Goal: Information Seeking & Learning: Learn about a topic

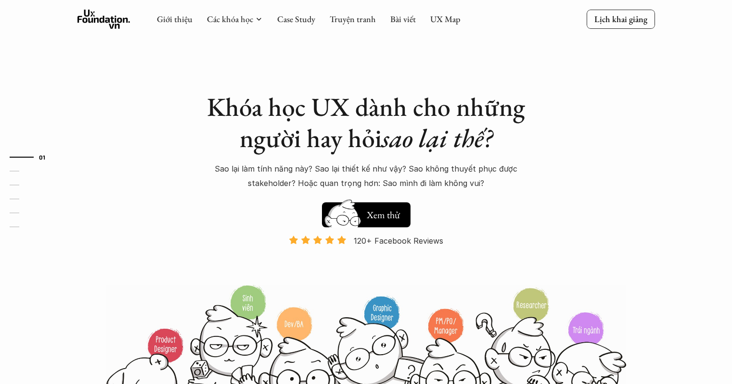
drag, startPoint x: 0, startPoint y: 0, endPoint x: 298, endPoint y: 25, distance: 298.9
click at [298, 25] on div "Giới thiệu Các khóa học Case Study Truyện tranh Bài viết UX Map" at bounding box center [309, 19] width 304 height 19
click at [308, 16] on link "Case Study" at bounding box center [296, 18] width 38 height 11
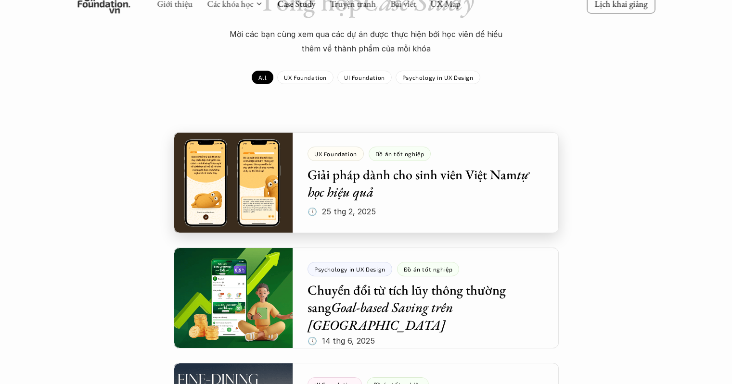
scroll to position [96, 0]
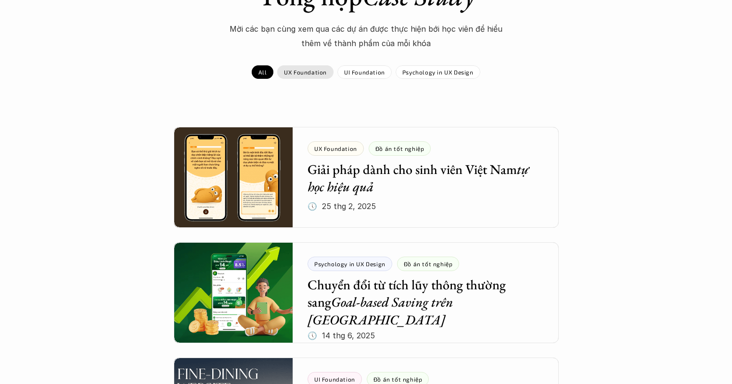
click at [318, 74] on p "UX Foundation" at bounding box center [305, 72] width 43 height 7
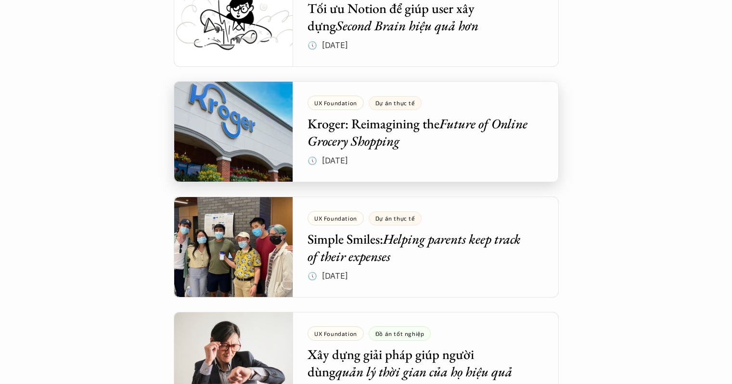
scroll to position [962, 0]
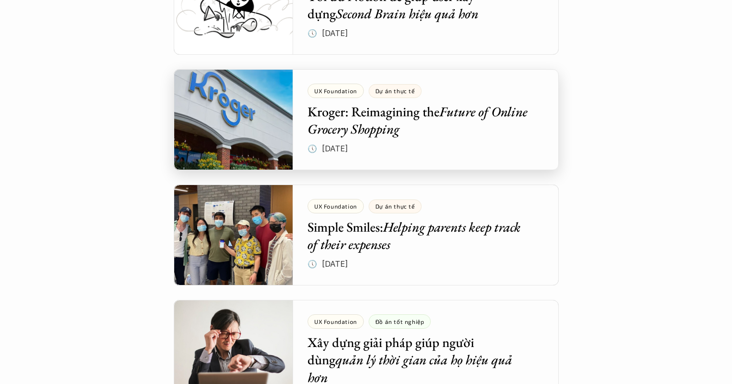
click at [433, 121] on div at bounding box center [366, 119] width 385 height 101
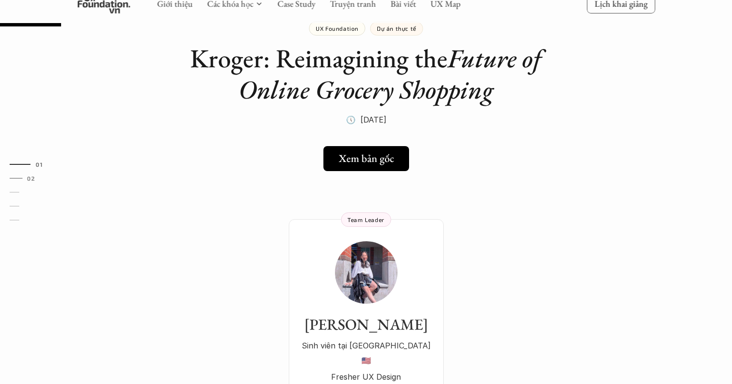
scroll to position [96, 0]
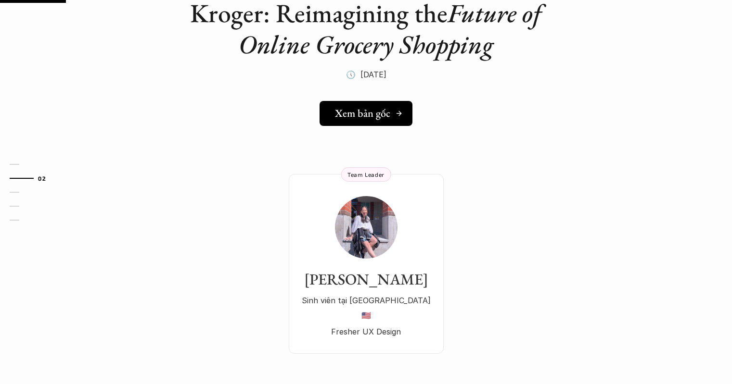
click at [357, 105] on link "Xem bản gốc" at bounding box center [366, 113] width 93 height 25
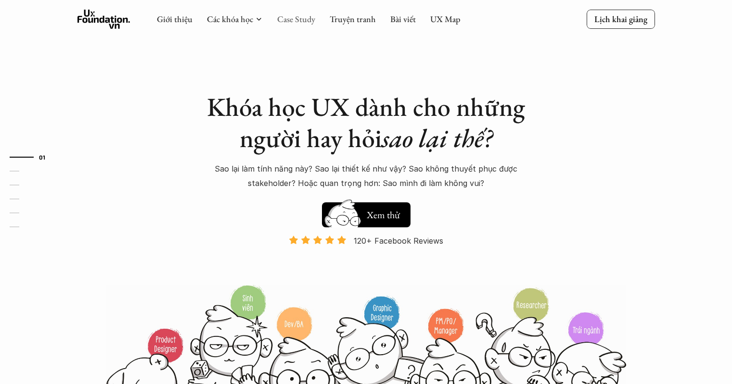
click at [303, 23] on link "Case Study" at bounding box center [296, 18] width 38 height 11
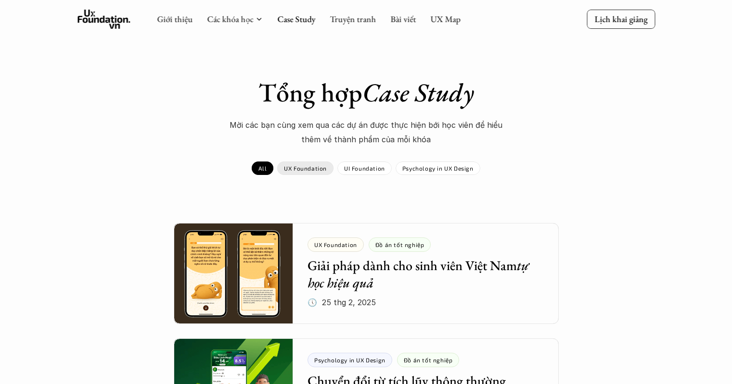
click at [315, 167] on p "UX Foundation" at bounding box center [305, 168] width 43 height 7
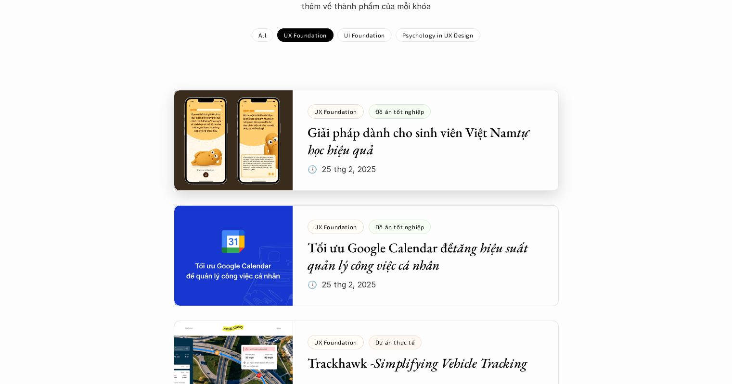
scroll to position [144, 0]
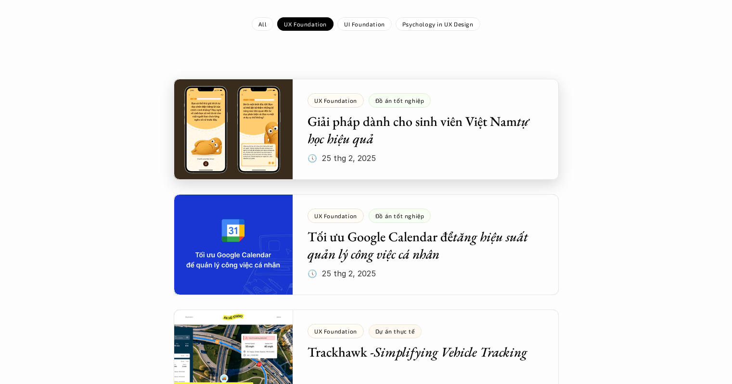
click at [402, 155] on div at bounding box center [366, 129] width 385 height 101
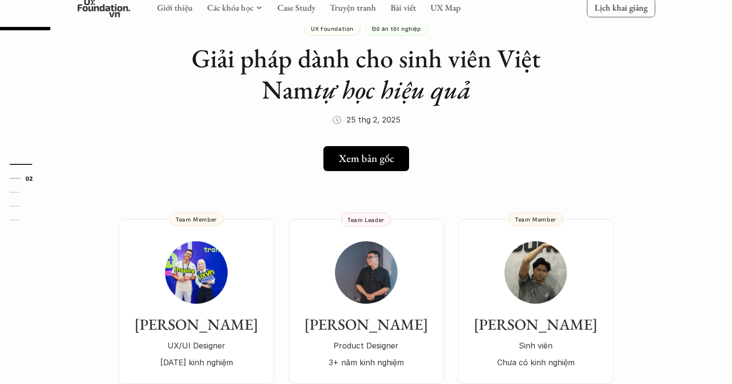
scroll to position [96, 0]
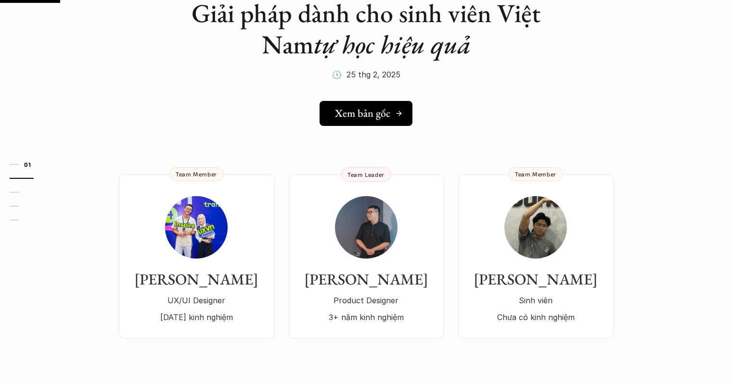
click at [378, 114] on h5 "Xem bản gốc" at bounding box center [362, 113] width 55 height 13
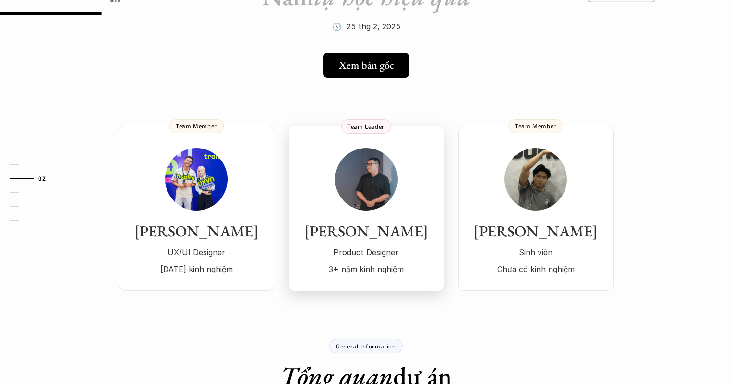
scroll to position [144, 0]
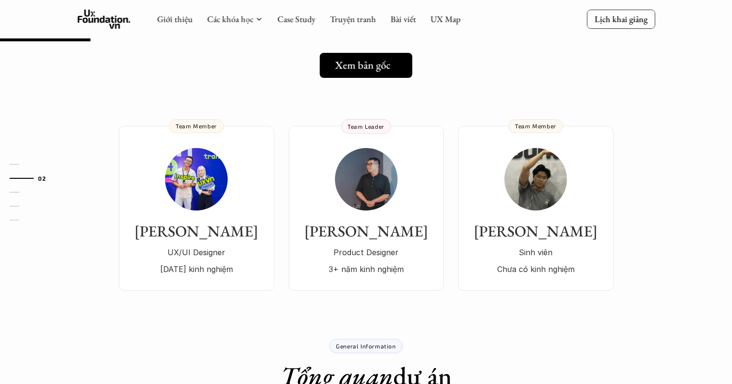
click at [371, 61] on h5 "Xem bản gốc" at bounding box center [362, 65] width 55 height 13
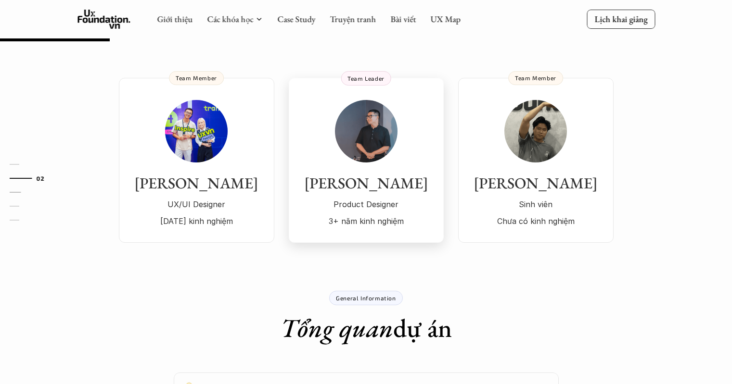
scroll to position [0, 0]
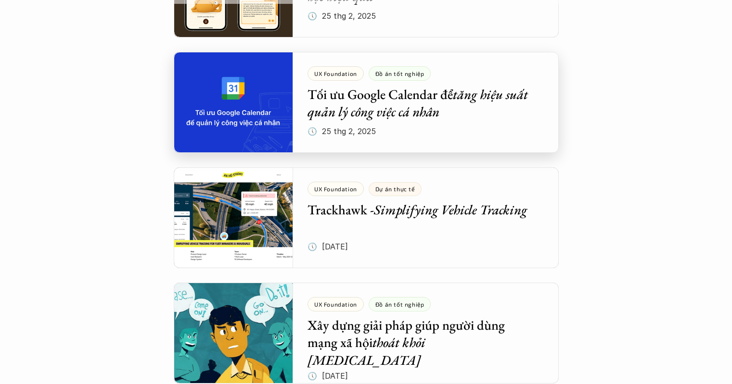
scroll to position [289, 0]
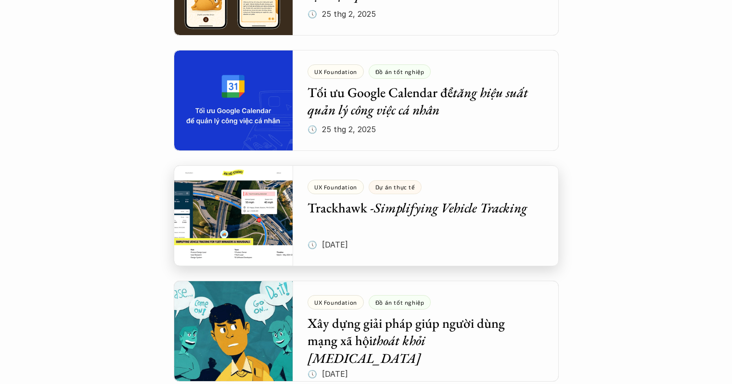
click at [399, 240] on div at bounding box center [366, 216] width 385 height 101
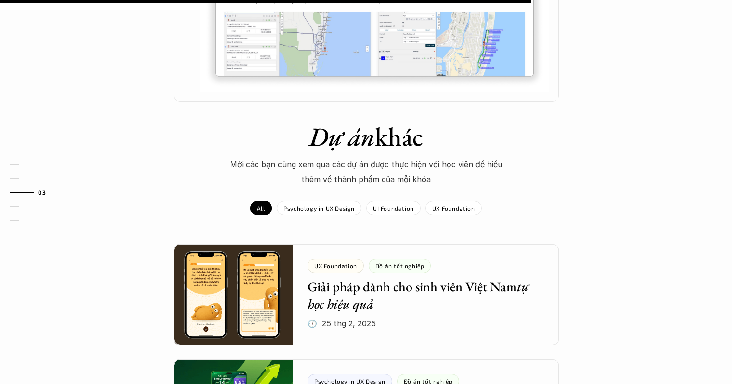
scroll to position [914, 0]
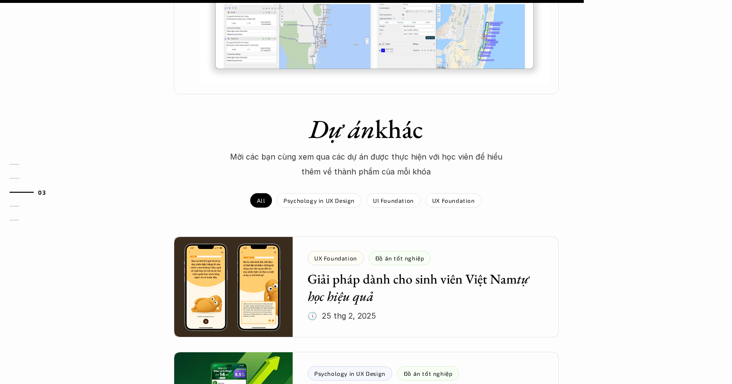
drag, startPoint x: 481, startPoint y: 140, endPoint x: 403, endPoint y: 40, distance: 126.6
